Goal: Book appointment/travel/reservation

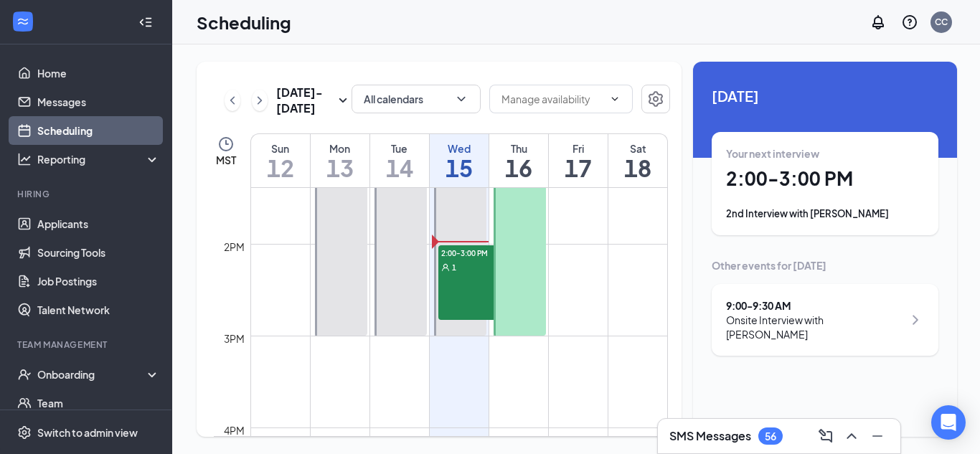
scroll to position [1231, 0]
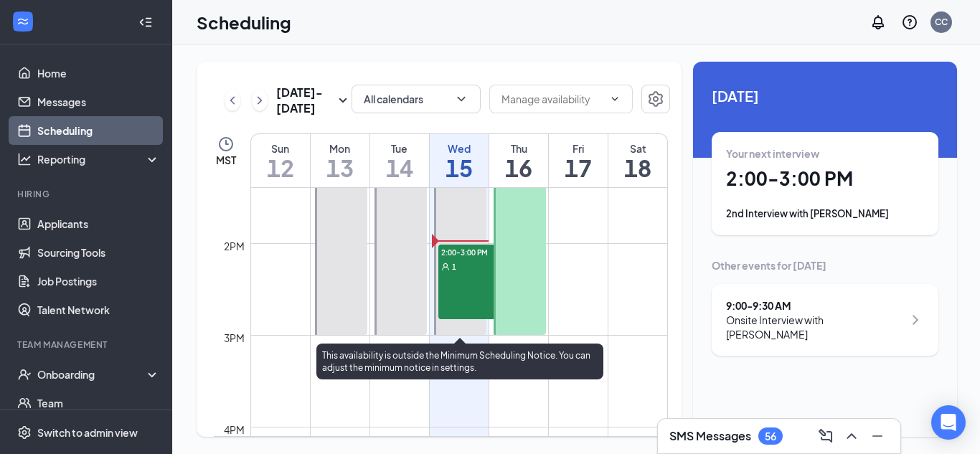
click at [472, 247] on span "2:00-3:00 PM" at bounding box center [475, 252] width 72 height 14
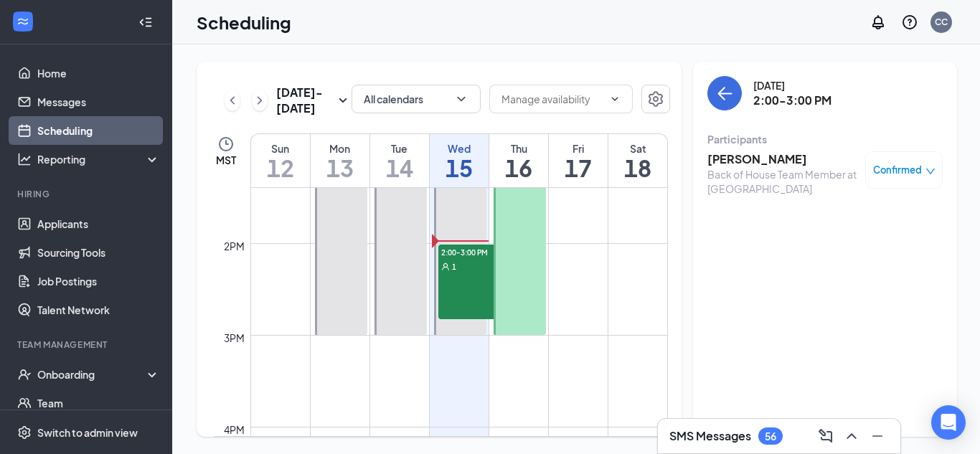
click at [920, 178] on div "Confirmed" at bounding box center [905, 169] width 78 height 37
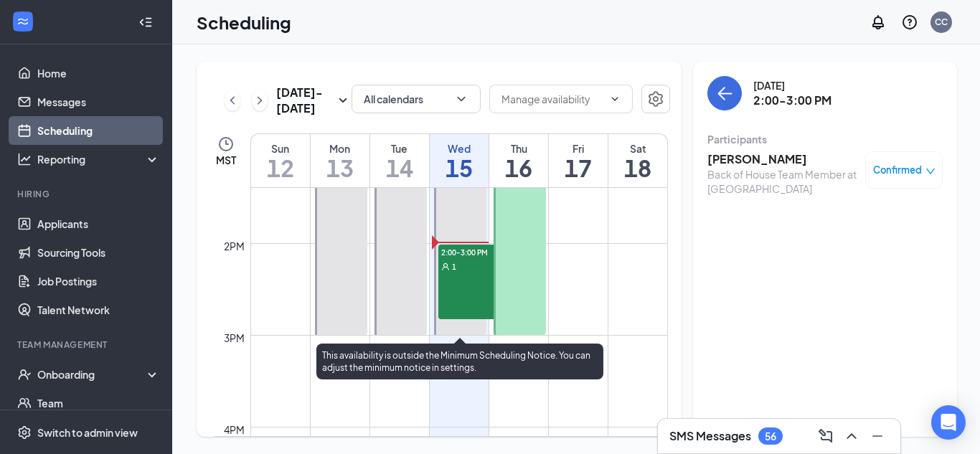
click at [470, 255] on span "2:00-3:00 PM" at bounding box center [475, 252] width 72 height 14
click at [469, 253] on span "2:00-3:00 PM" at bounding box center [475, 252] width 72 height 14
click at [467, 250] on span "2:00-3:00 PM" at bounding box center [475, 252] width 72 height 14
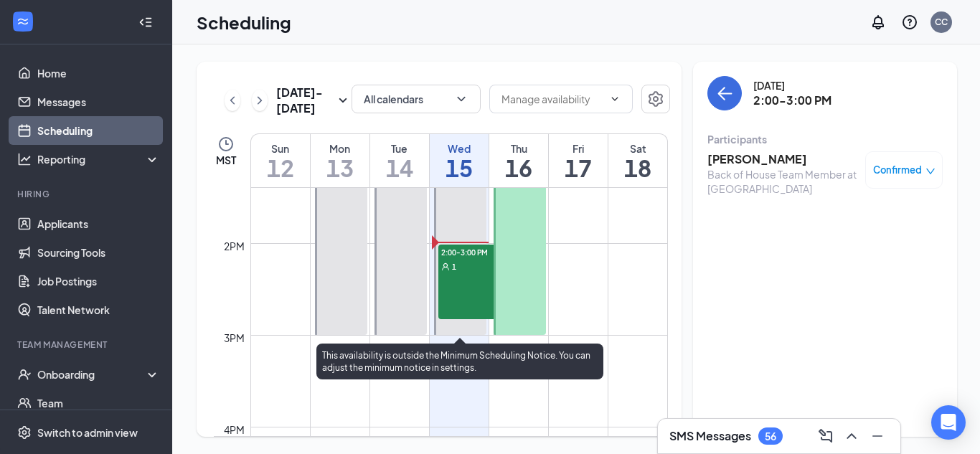
click at [467, 250] on span "2:00-3:00 PM" at bounding box center [475, 252] width 72 height 14
